Goal: Task Accomplishment & Management: Manage account settings

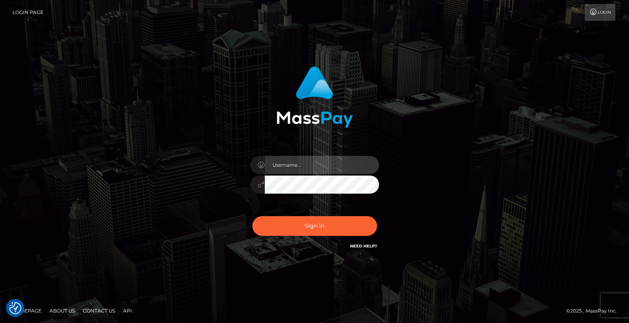
type input "[DOMAIN_NAME]"
click at [165, 158] on div "[DOMAIN_NAME] Sign in" at bounding box center [314, 162] width 459 height 205
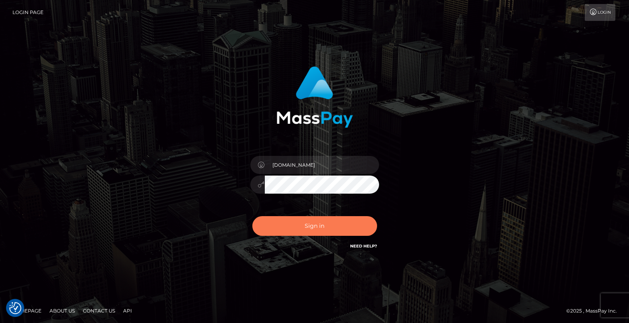
click at [300, 225] on button "Sign in" at bounding box center [314, 226] width 125 height 20
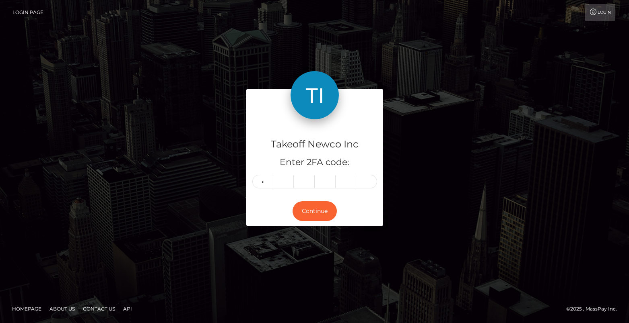
type input "3"
type input "0"
type input "3"
type input "4"
type input "9"
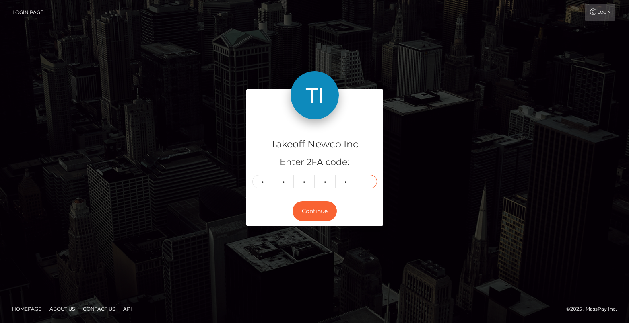
type input "7"
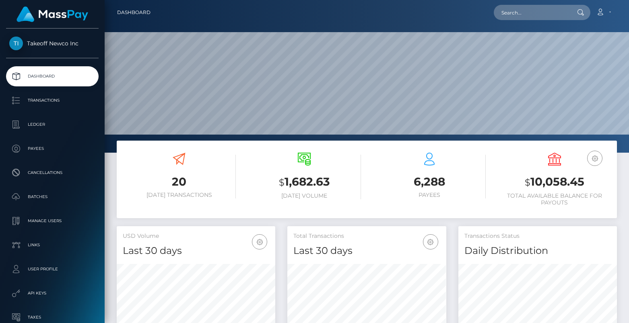
scroll to position [142, 158]
click at [48, 270] on p "User Profile" at bounding box center [52, 269] width 86 height 12
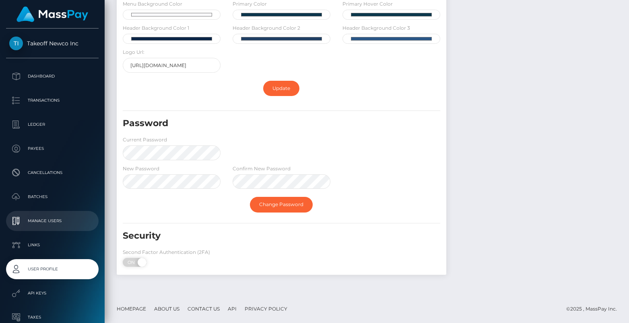
scroll to position [70, 0]
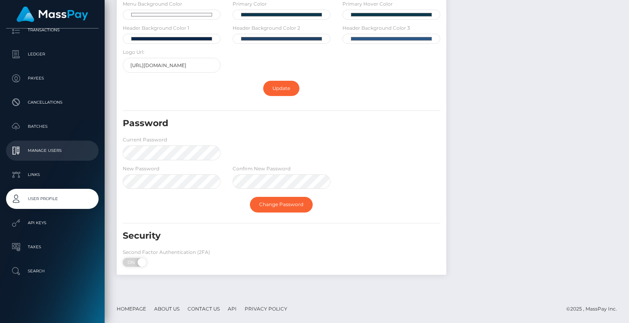
click at [62, 149] on p "Manage Users" at bounding box center [52, 151] width 86 height 12
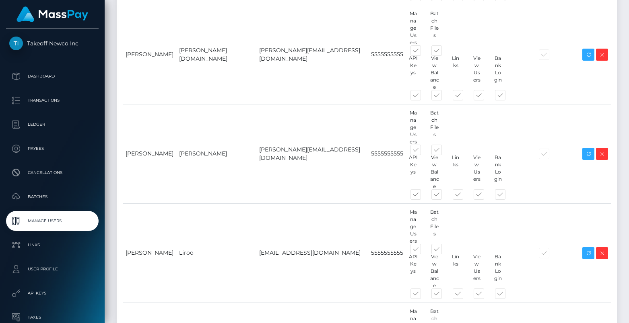
scroll to position [448, 0]
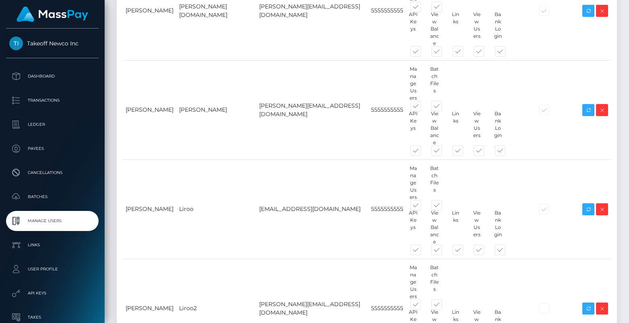
type input "Pilot"
paste input "[EMAIL_ADDRESS][DOMAIN_NAME]"
type input "[EMAIL_ADDRESS][DOMAIN_NAME]"
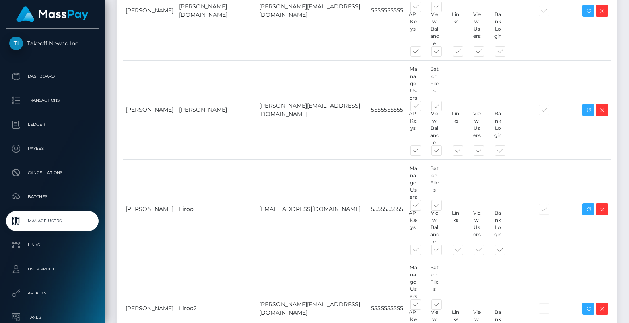
scroll to position [0, 0]
paste input "[PHONE_NUMBER]"
type input "[PHONE_NUMBER]"
type input "Pilot"
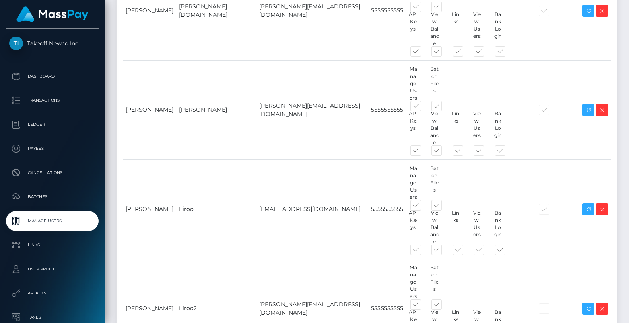
type input "B"
type input "Bookkeeper"
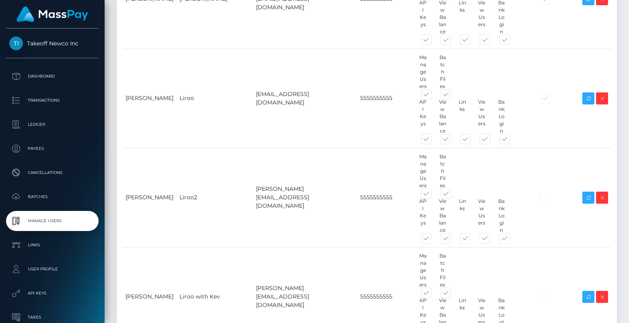
scroll to position [584, 0]
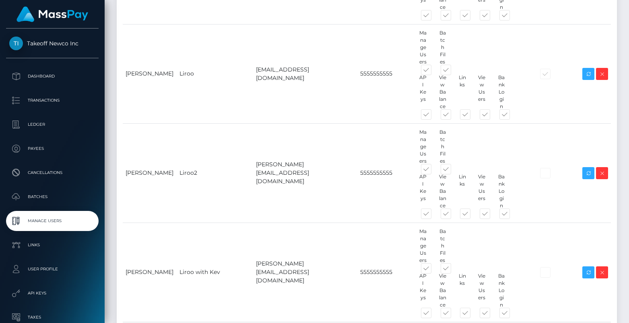
checkbox input "true"
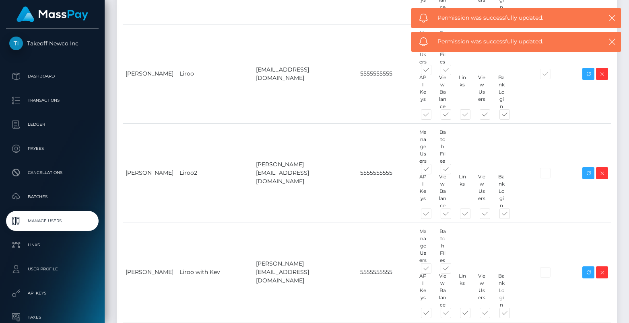
checkbox input "false"
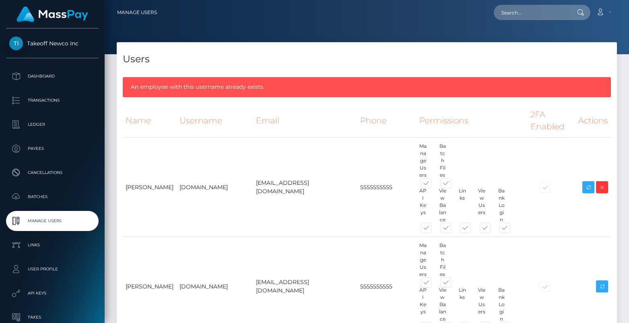
scroll to position [575, 0]
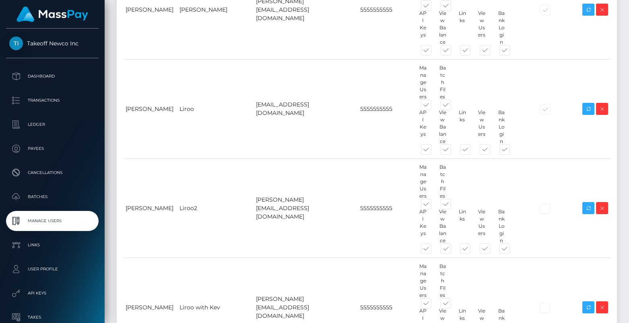
checkbox input "true"
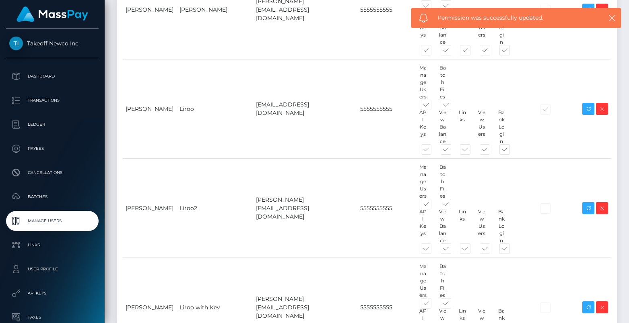
checkbox input "false"
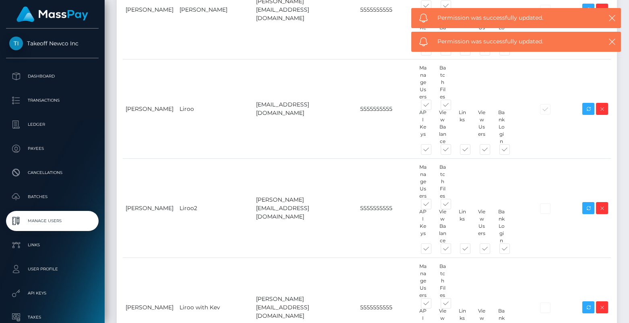
checkbox input "false"
